Goal: Find specific fact: Find specific fact

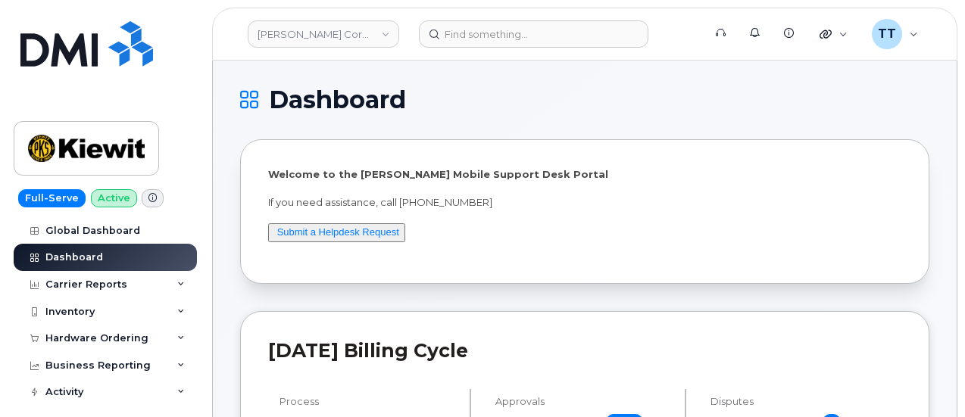
click at [175, 61] on div "Full-Serve Active Global Dashboard Dashboard Carrier Reports Monthly Billing Da…" at bounding box center [102, 208] width 205 height 417
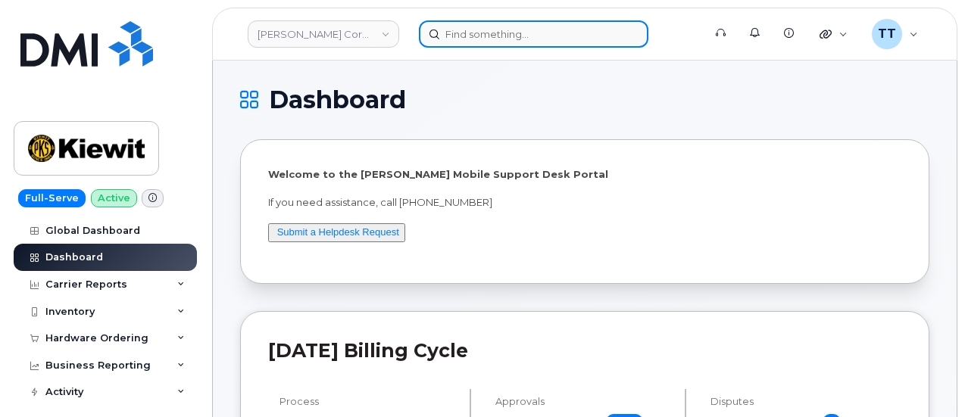
click at [496, 29] on input at bounding box center [534, 33] width 230 height 27
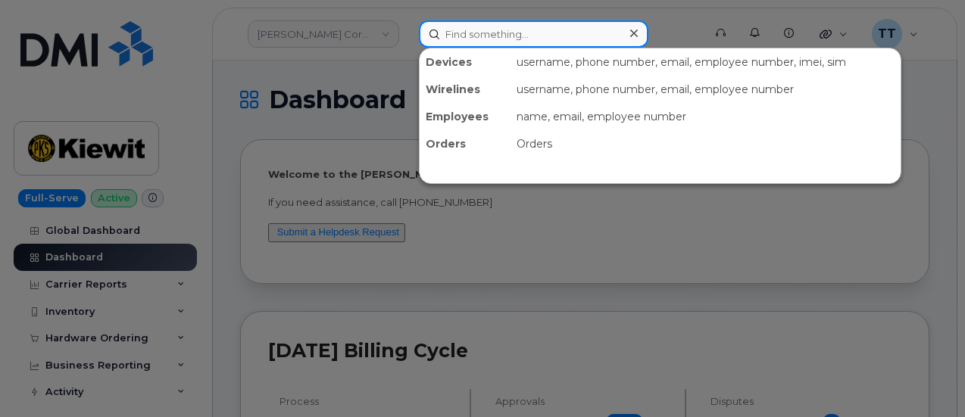
paste input "[PHONE_NUMBER]"
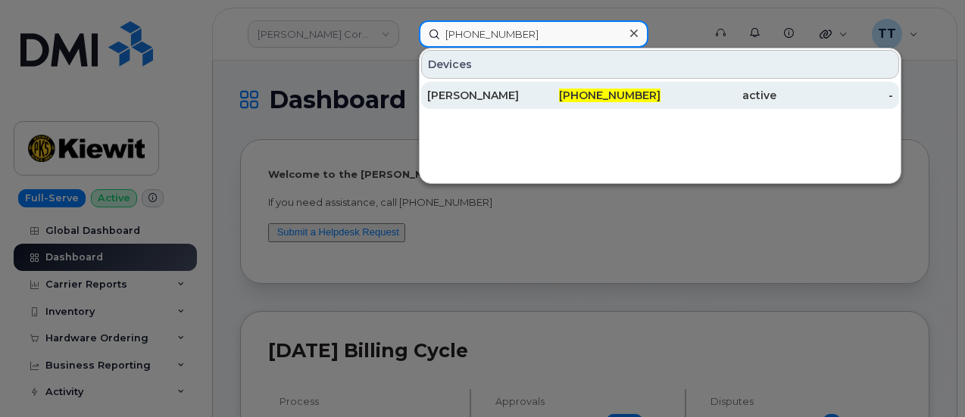
type input "[PHONE_NUMBER]"
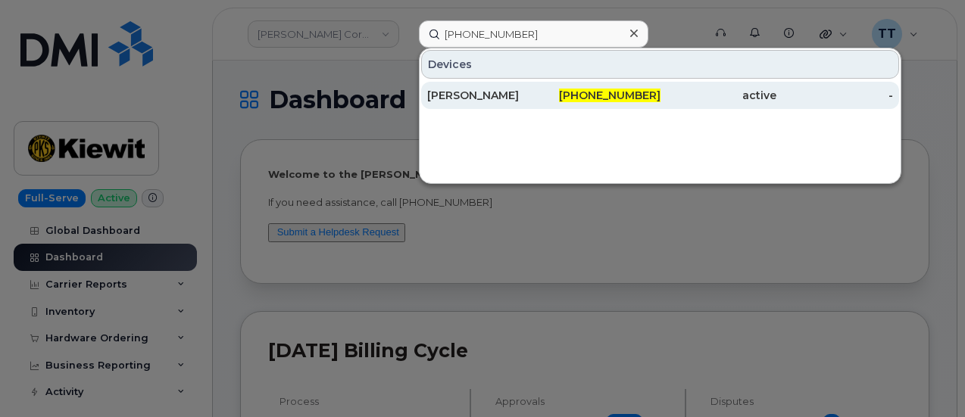
click at [480, 93] on div "[PERSON_NAME]" at bounding box center [485, 95] width 117 height 15
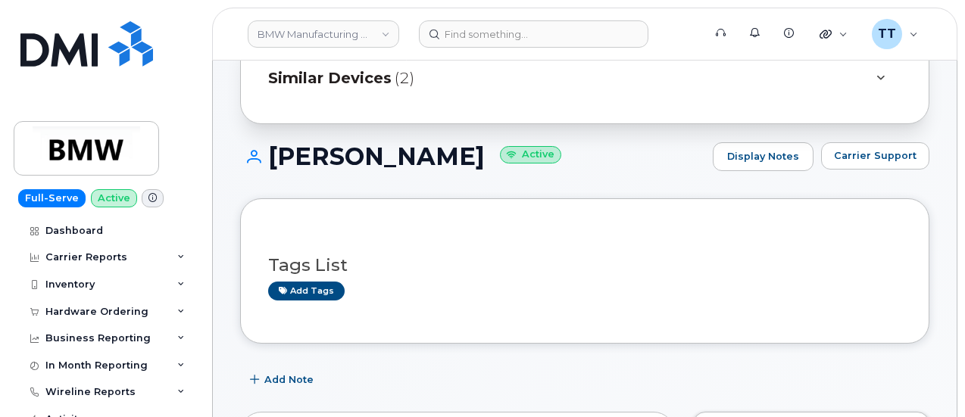
scroll to position [303, 0]
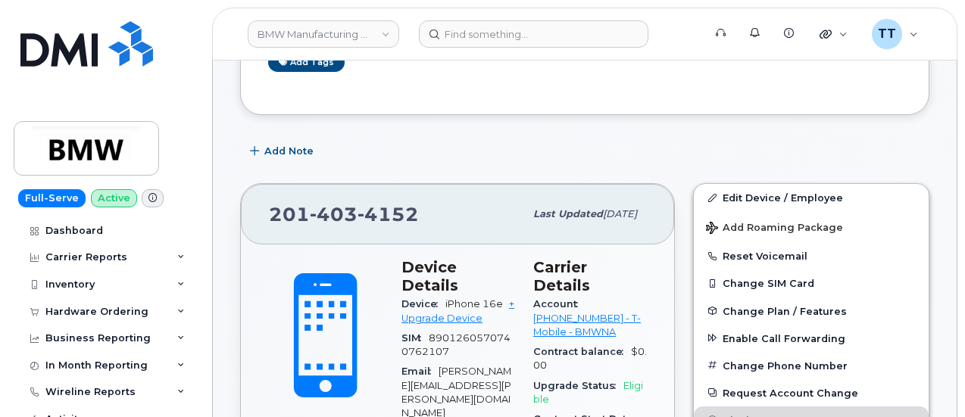
click at [567, 298] on span "Account" at bounding box center [559, 303] width 52 height 11
copy div "Account 973767968 - T-Mobile - BMWNA"
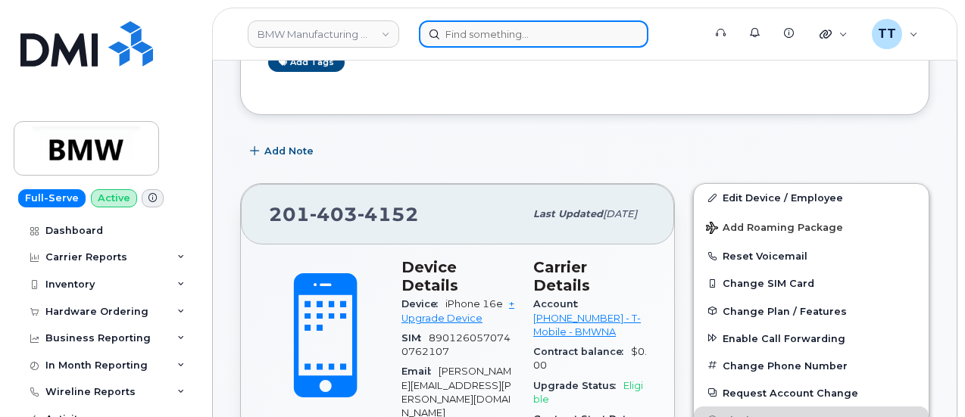
click at [477, 29] on input at bounding box center [534, 33] width 230 height 27
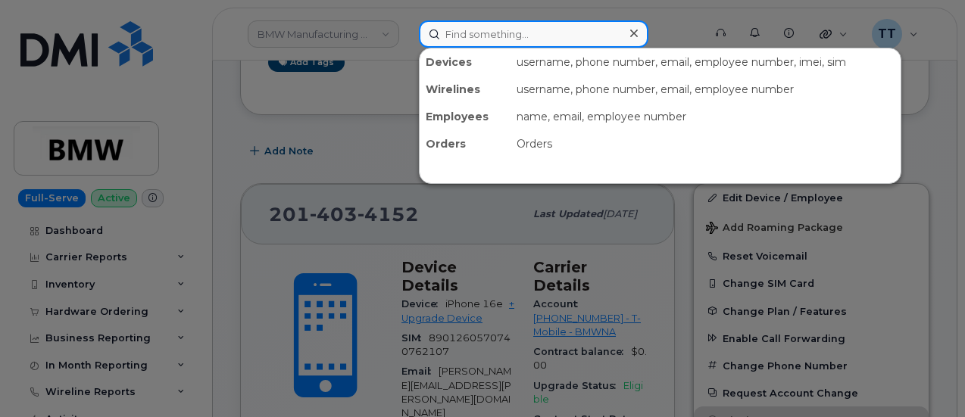
paste input "303276"
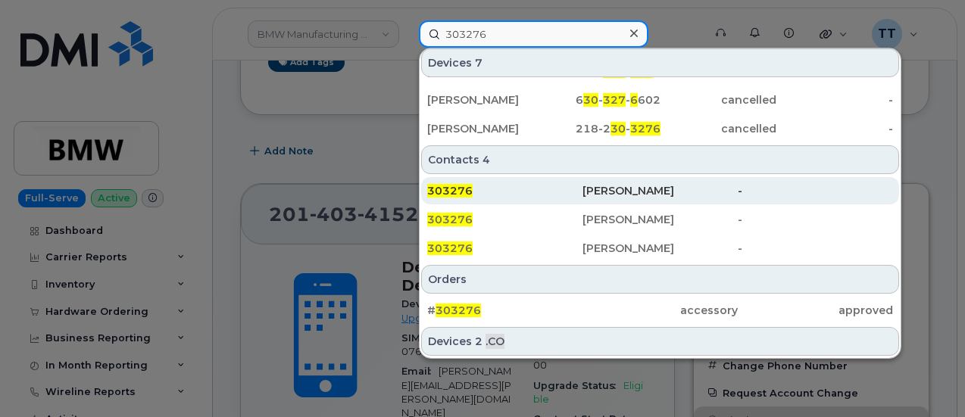
scroll to position [227, 0]
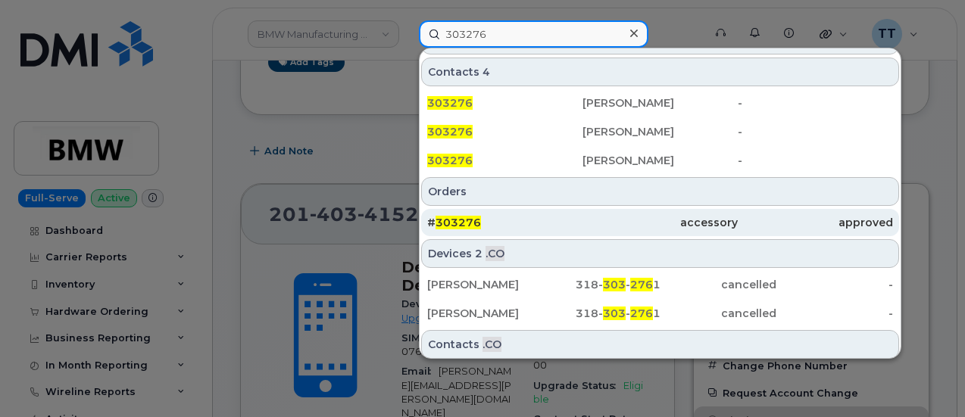
type input "303276"
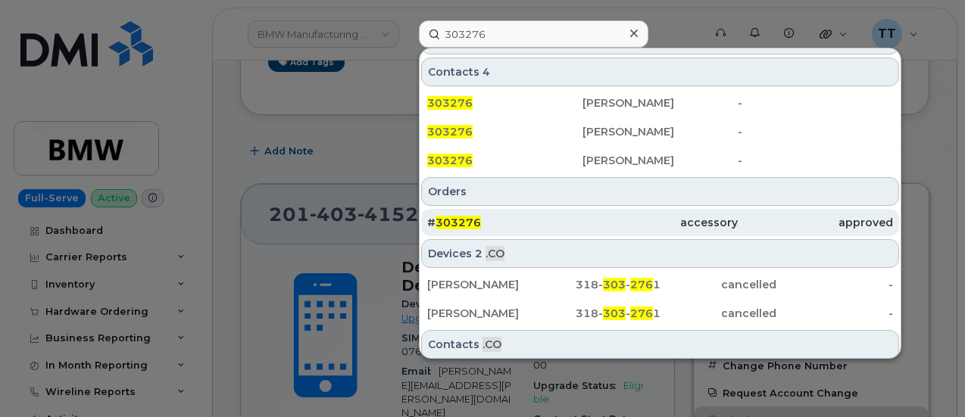
click at [586, 209] on div "accessory" at bounding box center [660, 222] width 155 height 27
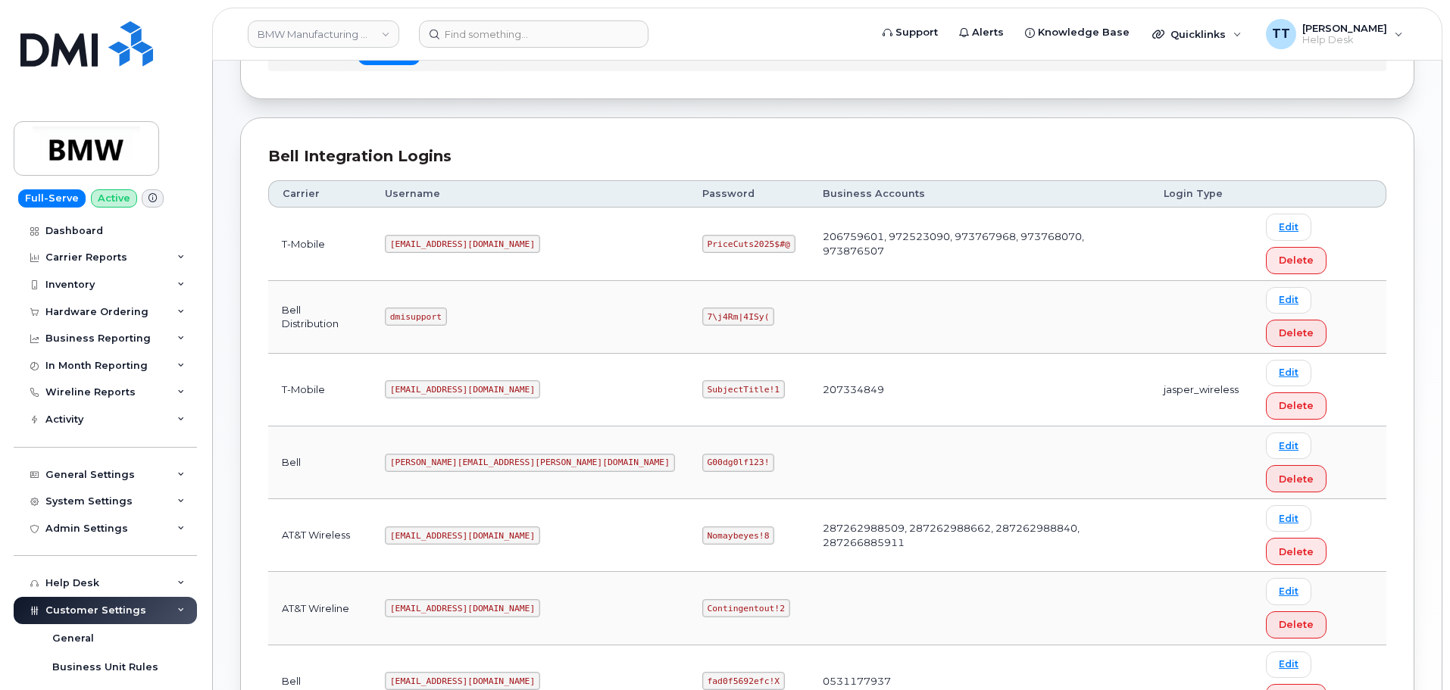
scroll to position [147, 0]
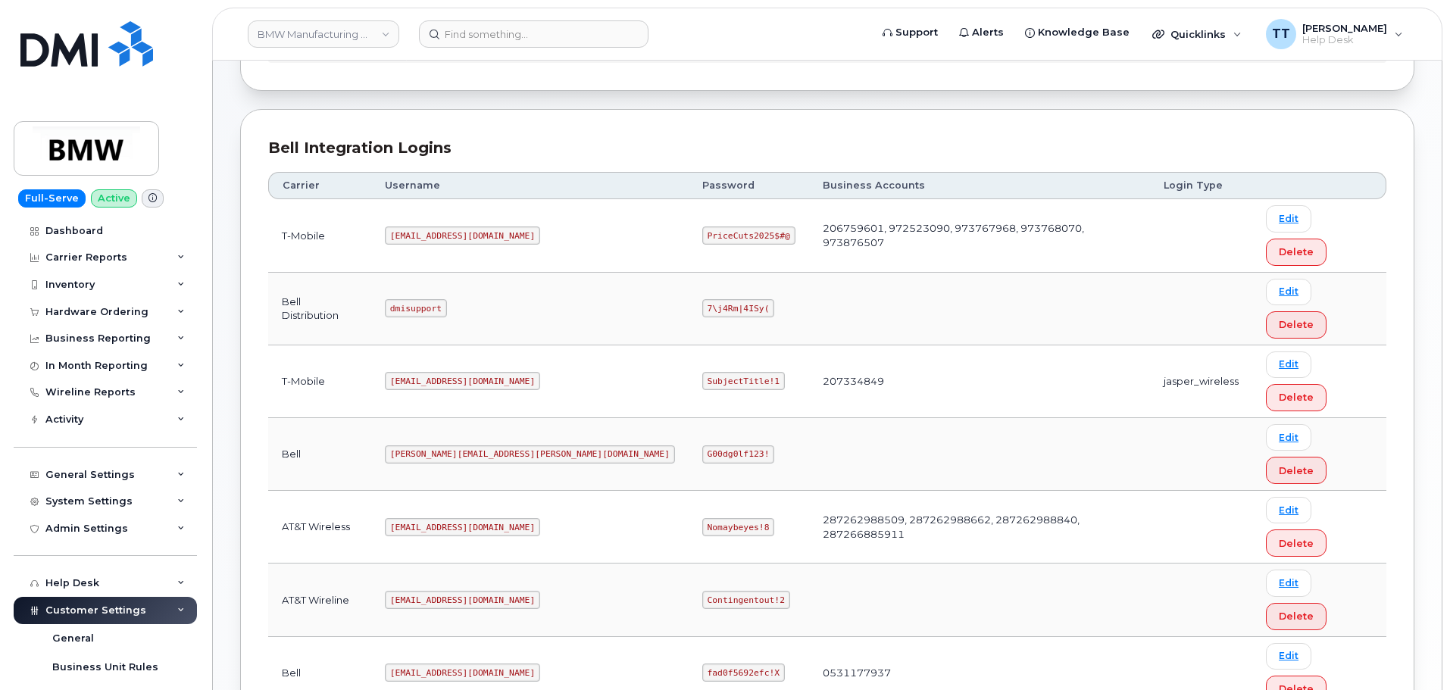
copy code "MS-BMW@dminc.com"
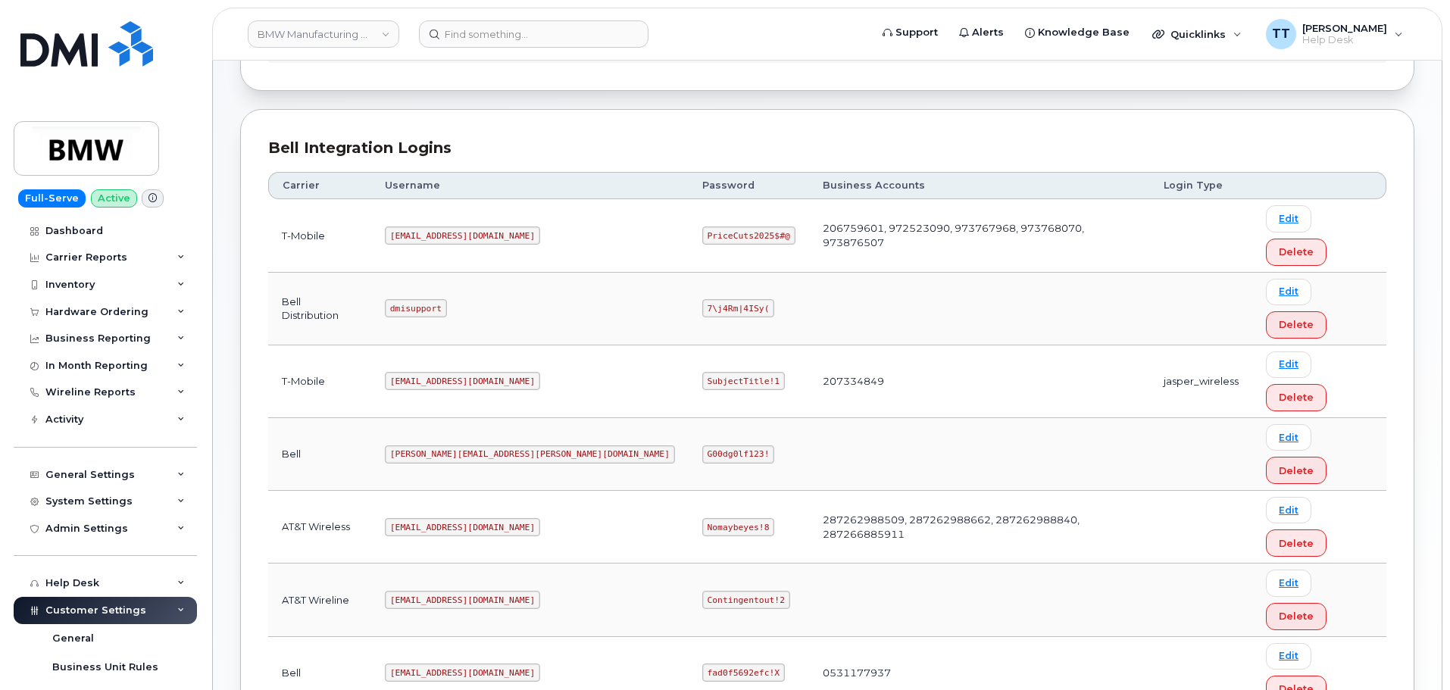
copy code "SubjectTitle!1"
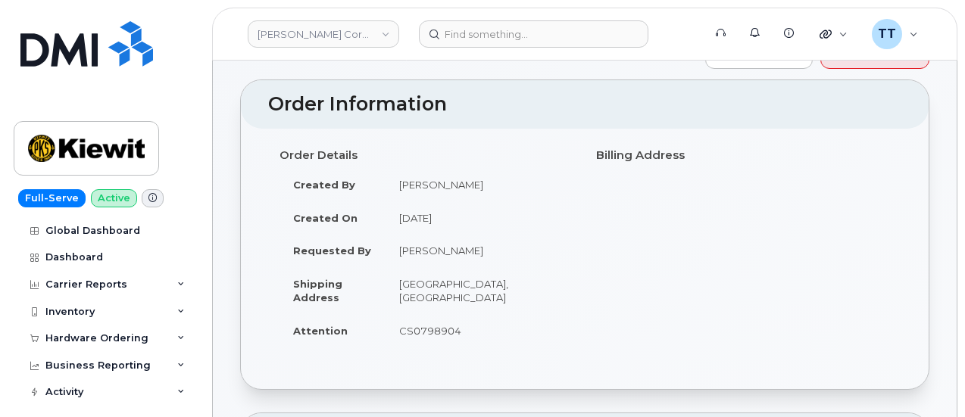
scroll to position [227, 0]
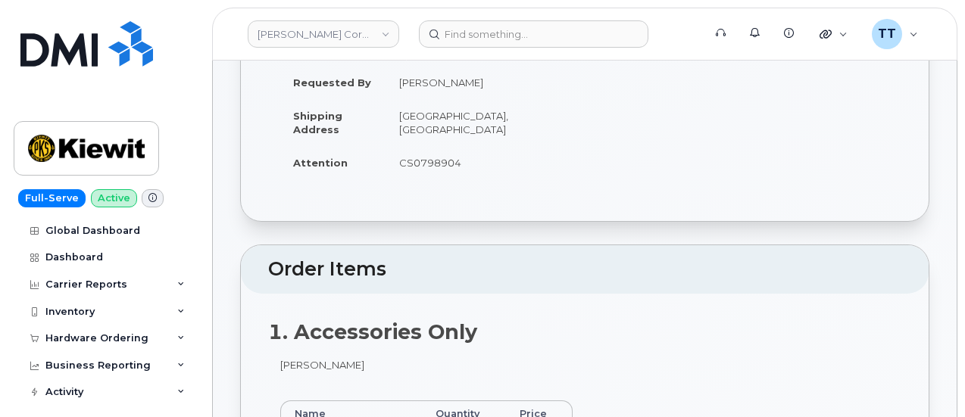
click at [418, 158] on td "CS0798904" at bounding box center [480, 162] width 188 height 33
copy td "CS0798904"
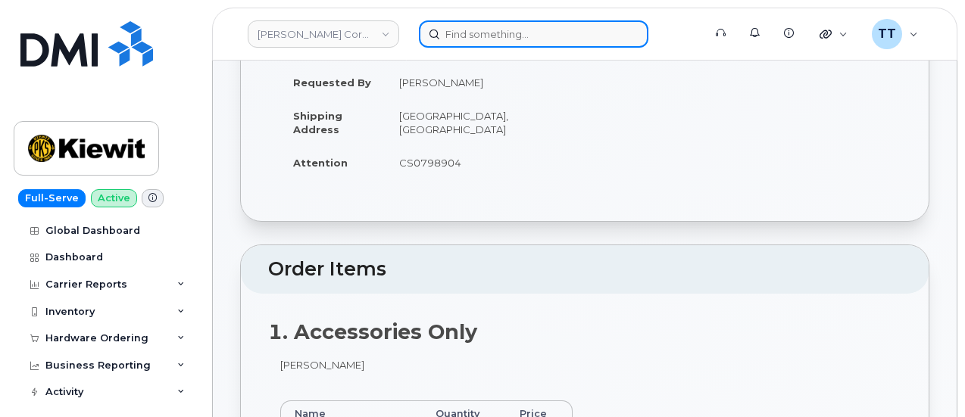
click at [475, 35] on input at bounding box center [534, 33] width 230 height 27
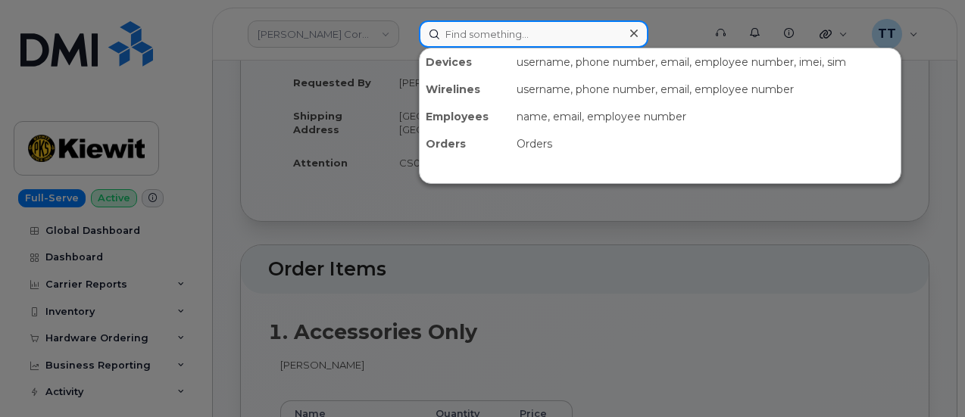
paste input "240-702-4989"
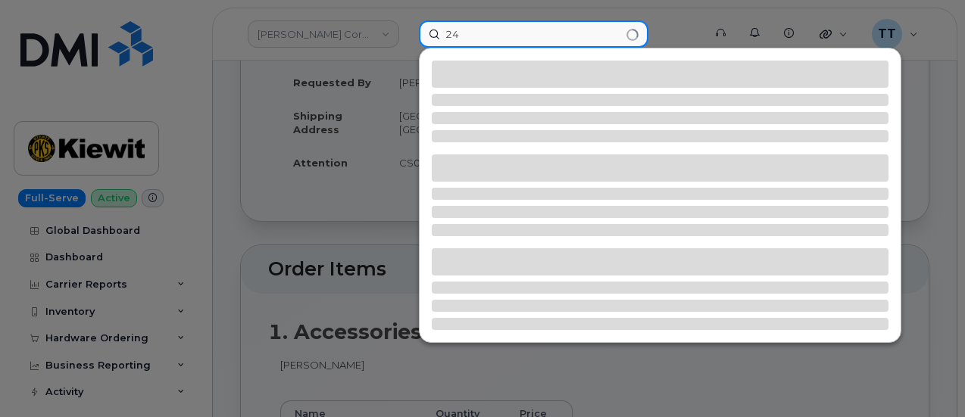
type input "2"
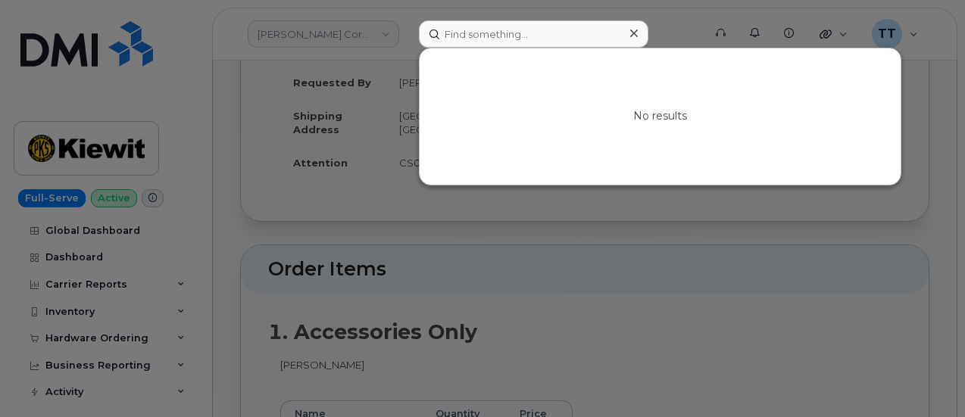
click at [406, 203] on div at bounding box center [482, 208] width 965 height 417
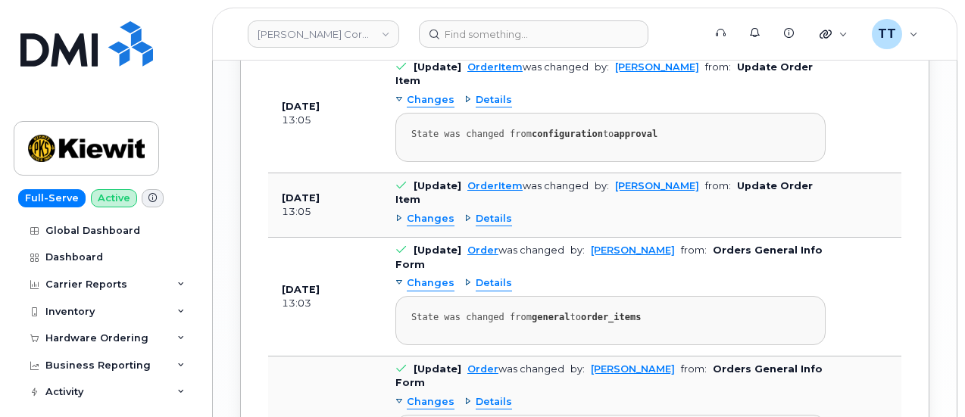
scroll to position [1742, 0]
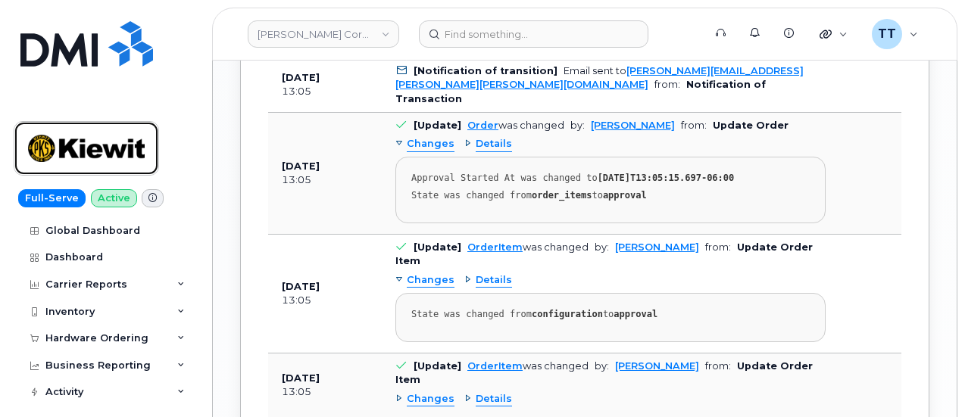
click at [61, 142] on img at bounding box center [86, 149] width 117 height 44
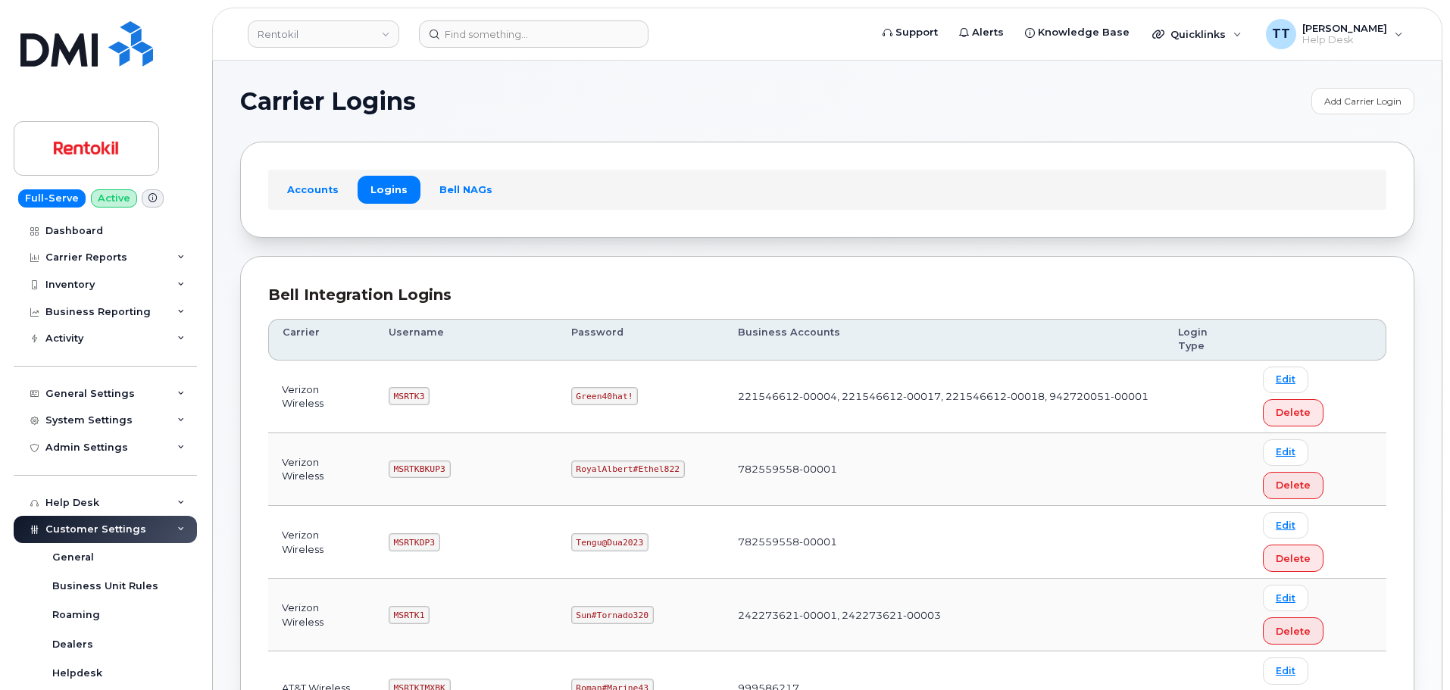
click at [761, 361] on td "221546612-00004, 221546612-00017, 221546612-00018, 942720051-00001" at bounding box center [944, 397] width 440 height 73
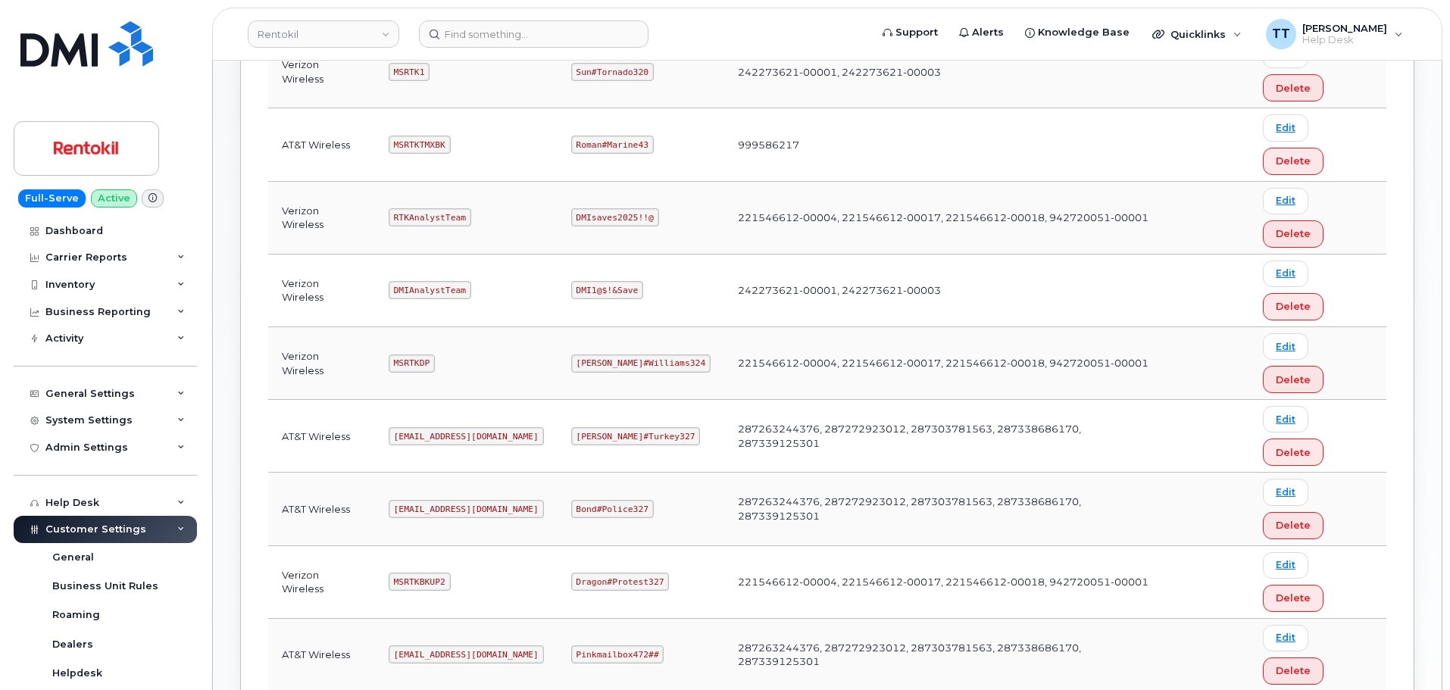
copy code "MSRTKTMX"
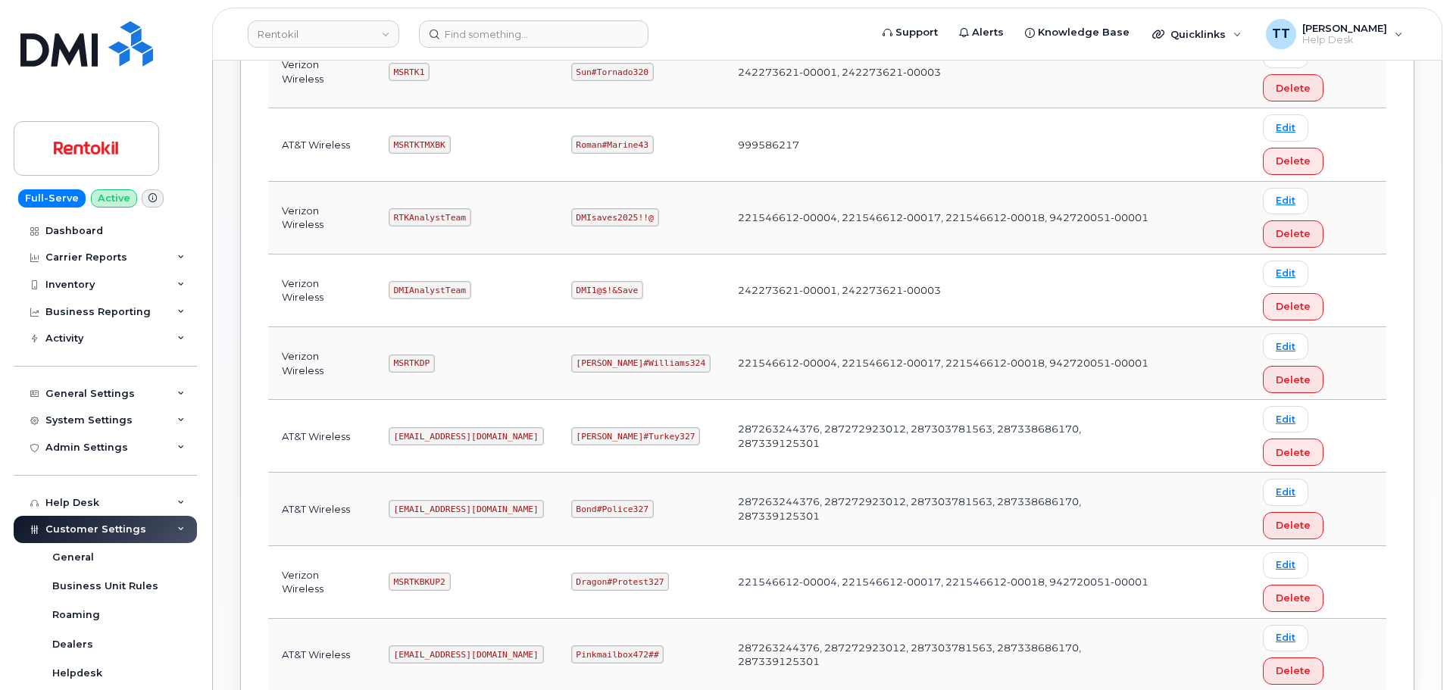
copy code "Butte#Tariffs43"
click at [617, 645] on code "Pinkmailbox472##" at bounding box center [617, 654] width 93 height 18
click at [613, 645] on code "Pinkmailbox472##" at bounding box center [617, 654] width 93 height 18
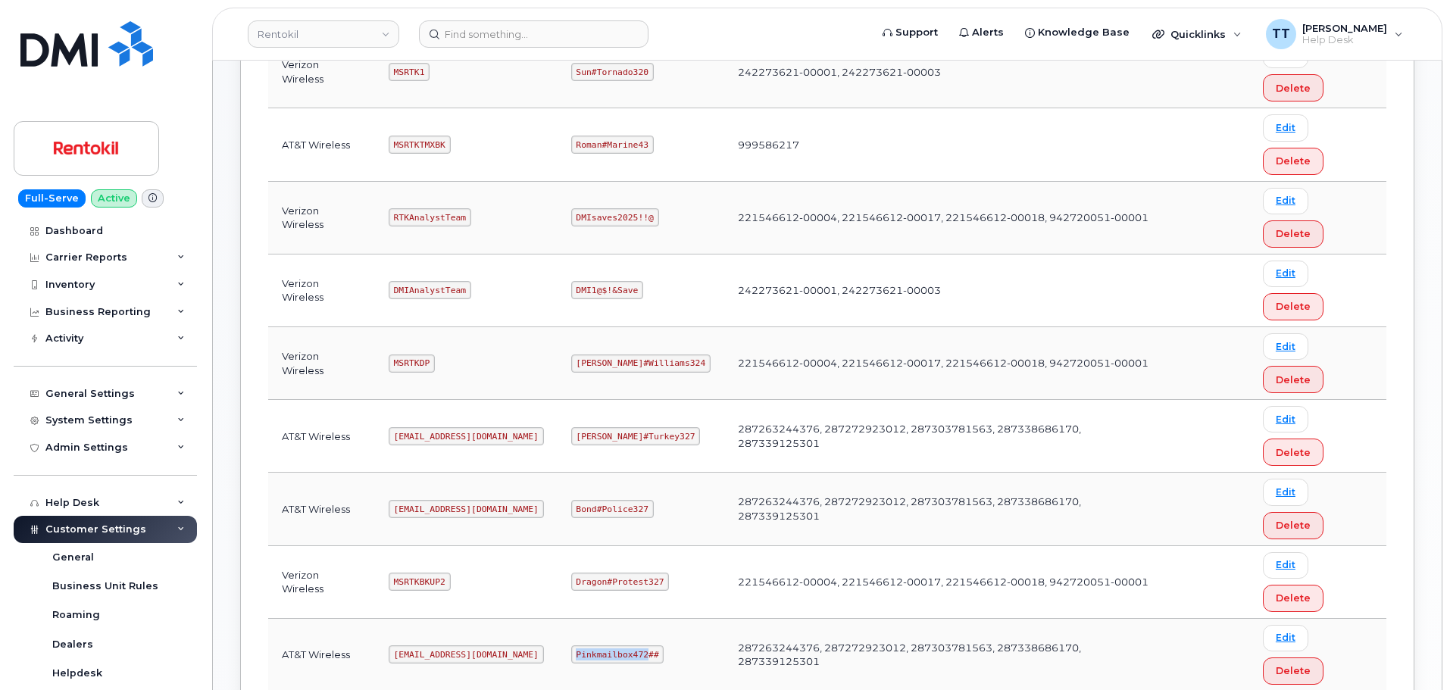
click at [613, 645] on code "Pinkmailbox472##" at bounding box center [617, 654] width 93 height 18
copy code "Pinkmailbox472##"
